Goal: Task Accomplishment & Management: Complete application form

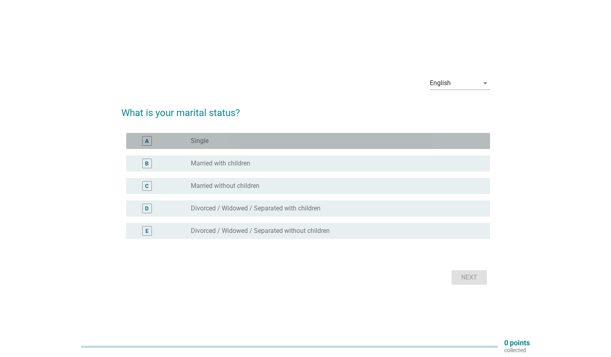
click at [149, 142] on div "A" at bounding box center [147, 141] width 10 height 10
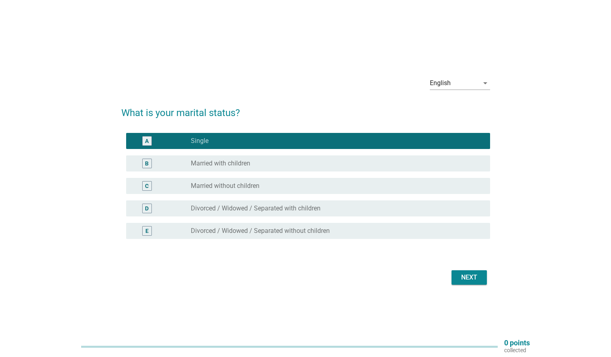
click at [480, 275] on div "Next" at bounding box center [469, 278] width 23 height 10
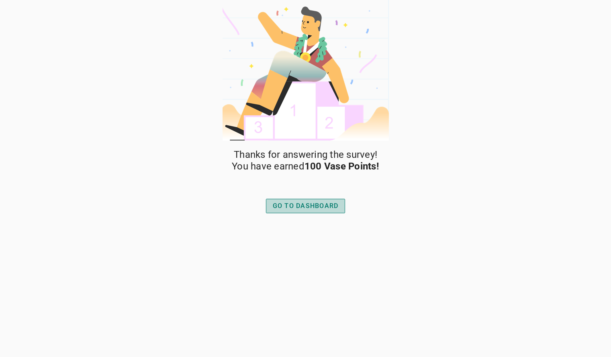
click at [316, 207] on div "GO TO DASHBOARD" at bounding box center [306, 206] width 66 height 10
